Goal: Obtain resource: Obtain resource

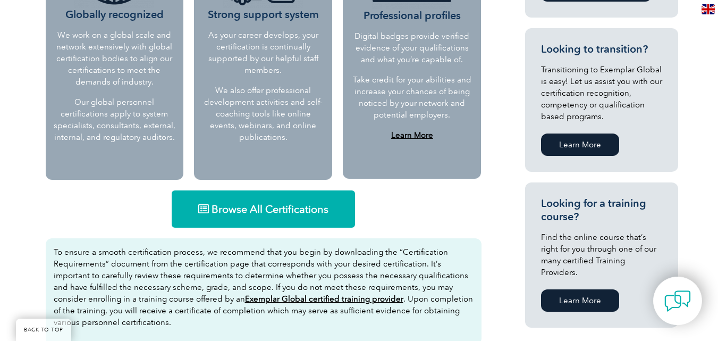
scroll to position [532, 0]
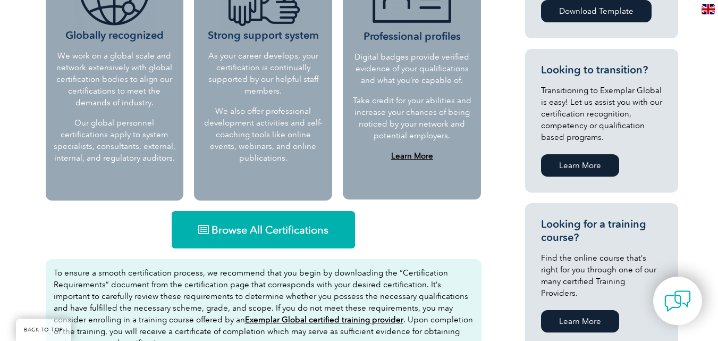
click at [299, 218] on link "Browse All Certifications" at bounding box center [263, 229] width 183 height 37
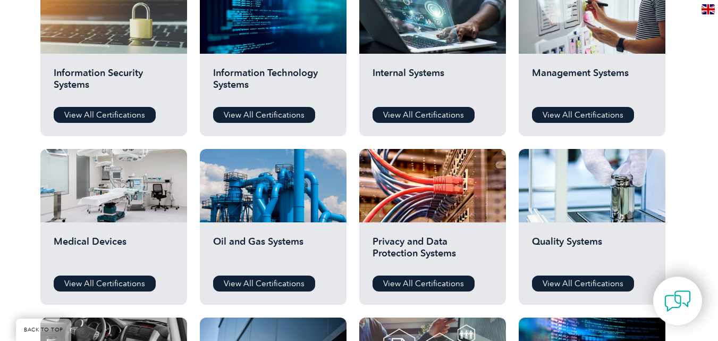
scroll to position [638, 0]
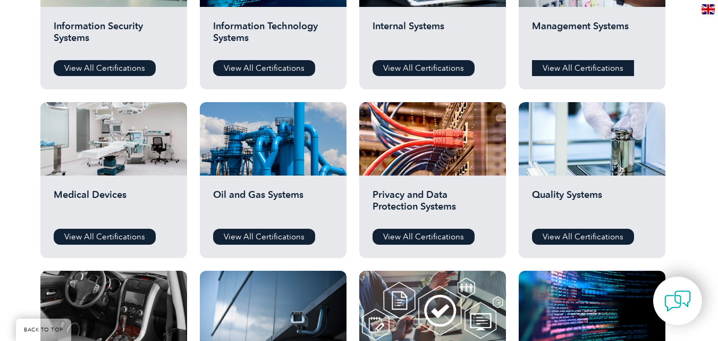
click at [564, 67] on link "View All Certifications" at bounding box center [583, 68] width 102 height 16
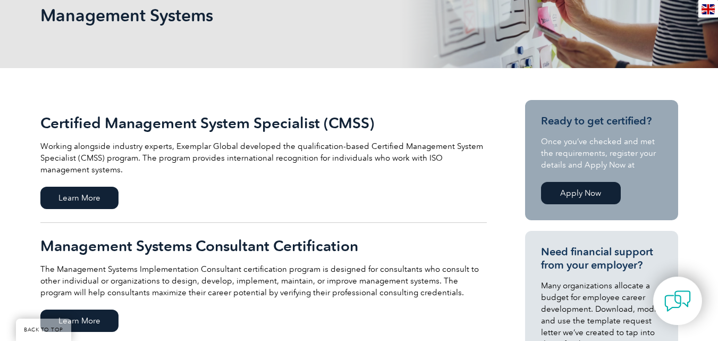
scroll to position [159, 0]
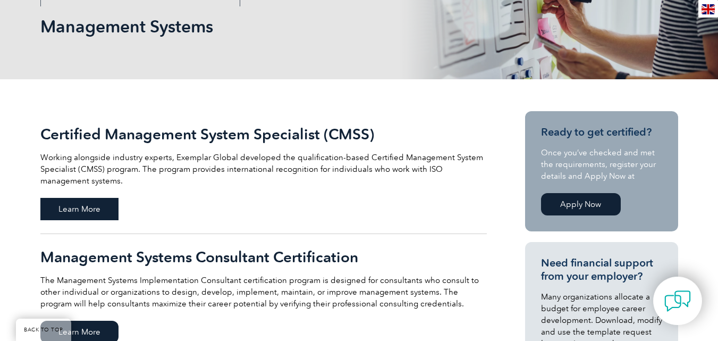
click at [95, 207] on span "Learn More" at bounding box center [79, 209] width 78 height 22
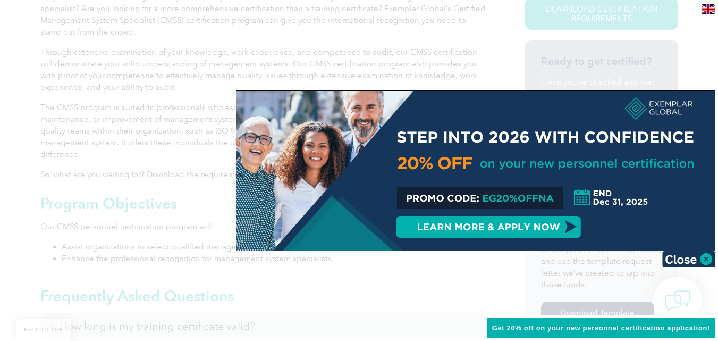
scroll to position [319, 0]
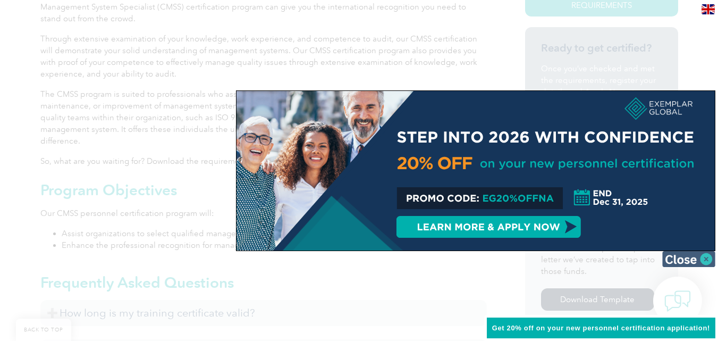
click at [705, 261] on img at bounding box center [688, 259] width 53 height 16
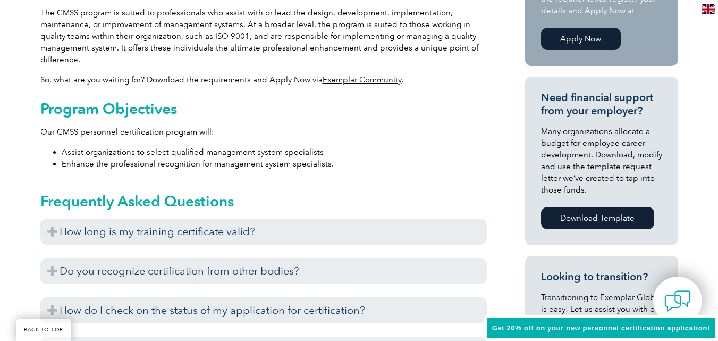
scroll to position [425, 0]
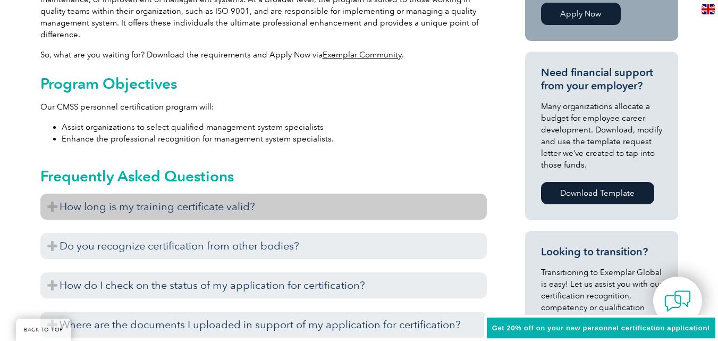
click at [381, 217] on h3 "How long is my training certificate valid?" at bounding box center [263, 206] width 446 height 26
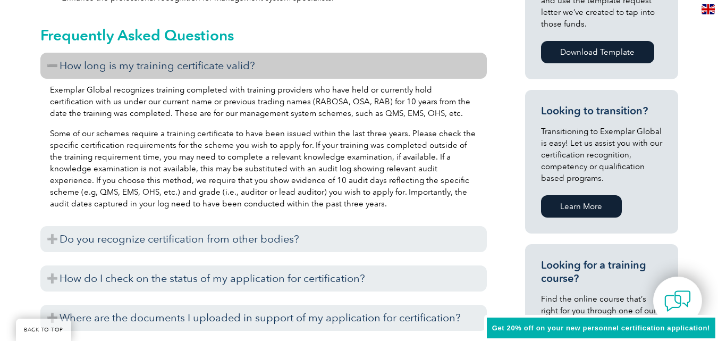
scroll to position [585, 0]
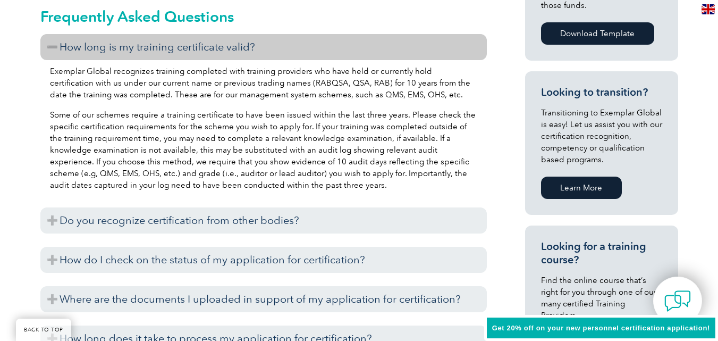
click at [381, 217] on h3 "Do you recognize certification from other bodies?" at bounding box center [263, 220] width 446 height 26
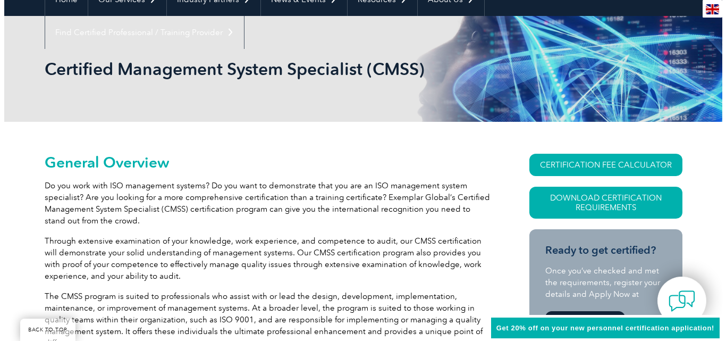
scroll to position [213, 0]
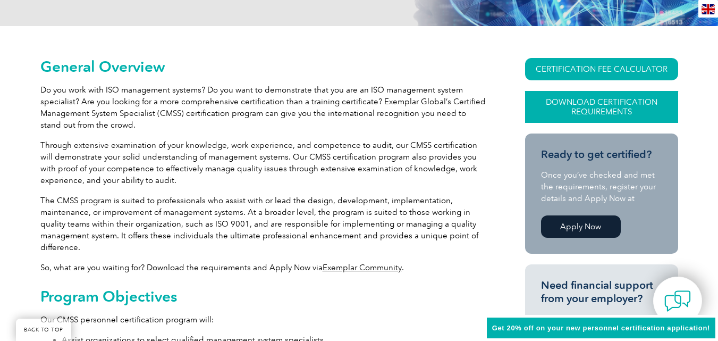
click at [588, 109] on link "Download Certification Requirements" at bounding box center [601, 107] width 153 height 32
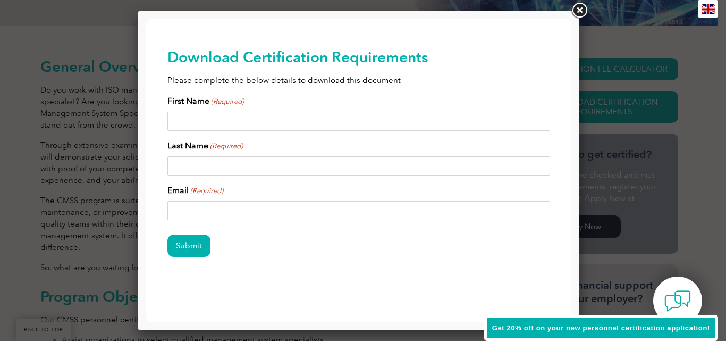
scroll to position [3, 0]
click at [578, 13] on link at bounding box center [579, 10] width 19 height 19
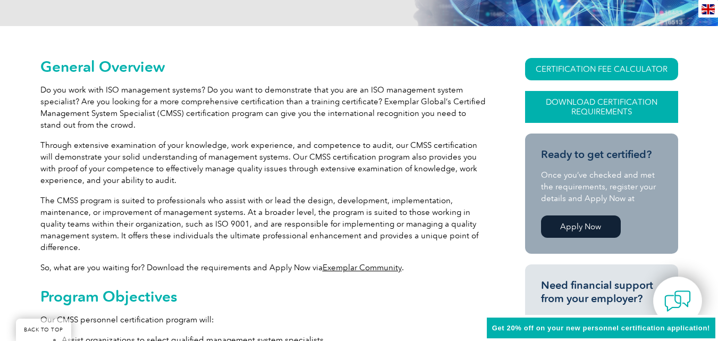
click at [539, 105] on link "Download Certification Requirements" at bounding box center [601, 107] width 153 height 32
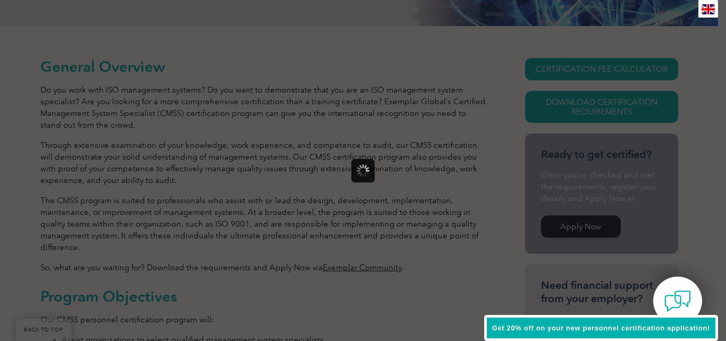
scroll to position [0, 0]
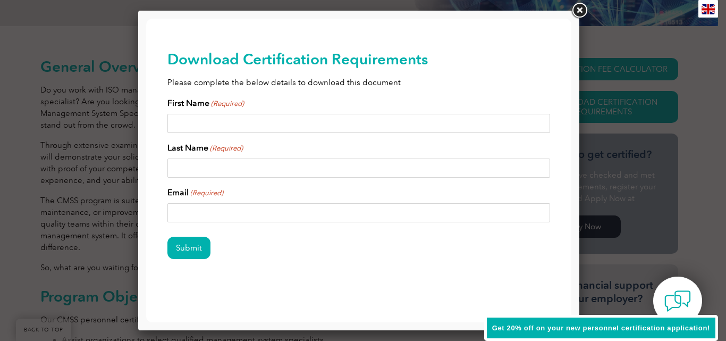
click at [299, 124] on input "First Name (Required)" at bounding box center [358, 123] width 383 height 19
type input "Amirah Farhana"
click at [272, 167] on input "Last Name (Required)" at bounding box center [358, 167] width 383 height 19
type input "Buhari"
click at [268, 210] on input "Email (Required)" at bounding box center [358, 212] width 383 height 19
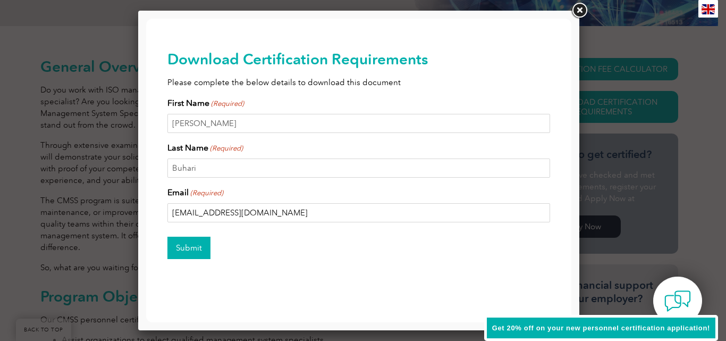
type input "amirahfarhanabuhari@gmail.com"
click at [183, 241] on input "Submit" at bounding box center [188, 248] width 43 height 22
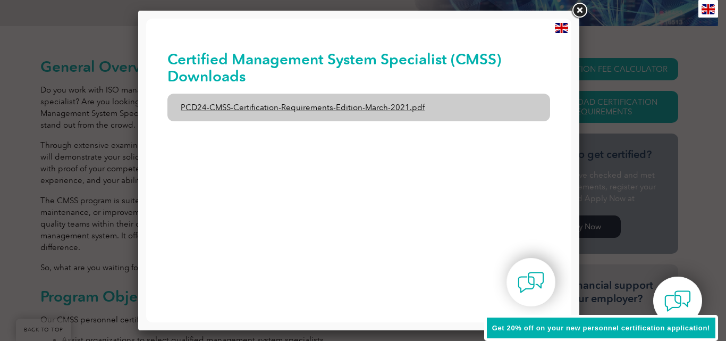
click at [395, 106] on link "PCD24-CMSS-Certification-Requirements-Edition-March-2021.pdf" at bounding box center [358, 108] width 383 height 28
